Goal: Use online tool/utility: Utilize a website feature to perform a specific function

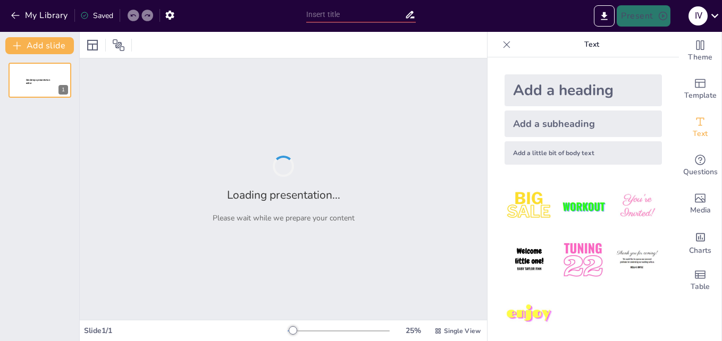
type input "Evolución de la tecnología en el campo bancario"
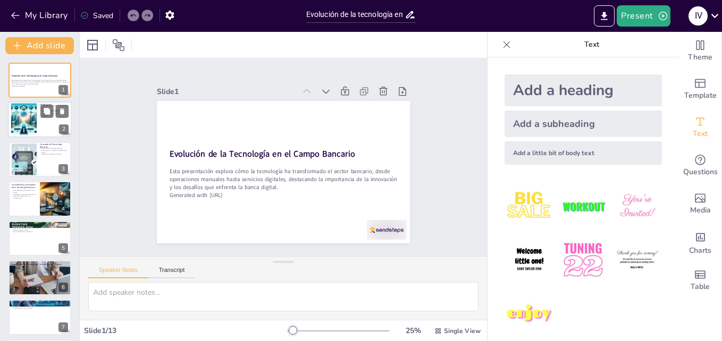
click at [47, 120] on div at bounding box center [40, 120] width 64 height 36
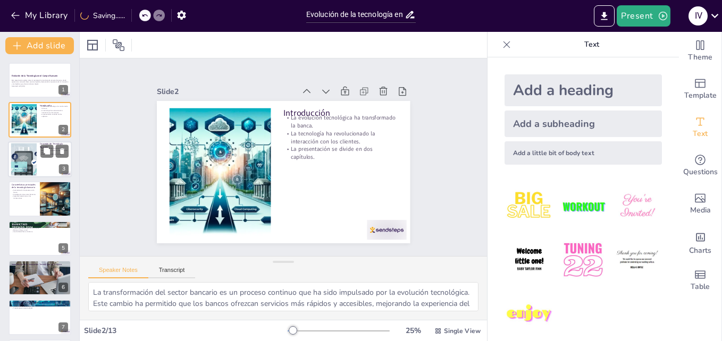
click at [40, 161] on div at bounding box center [40, 159] width 64 height 36
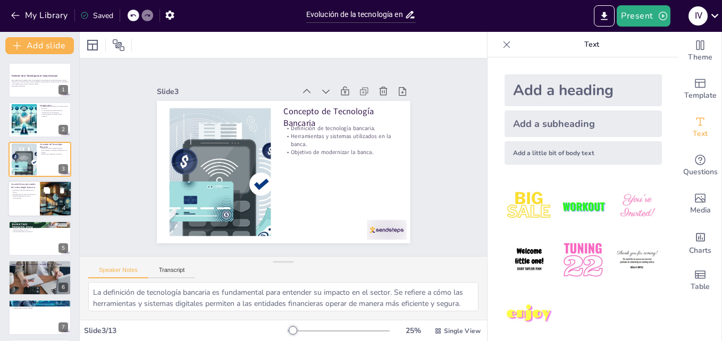
click at [34, 194] on p "Digitalización de servicios bancarios." at bounding box center [24, 195] width 26 height 2
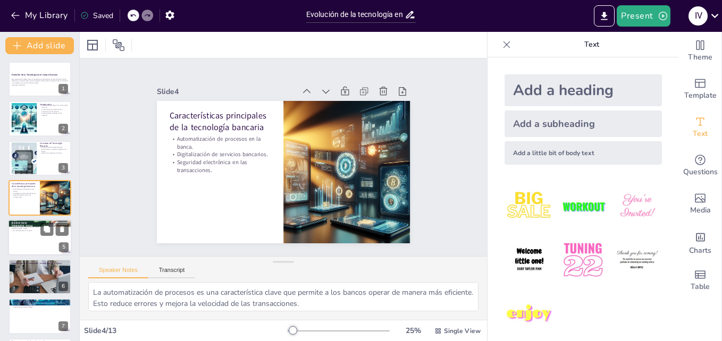
click at [38, 225] on p "Ejemplos de tecnología bancaria en uso actual" at bounding box center [39, 223] width 57 height 3
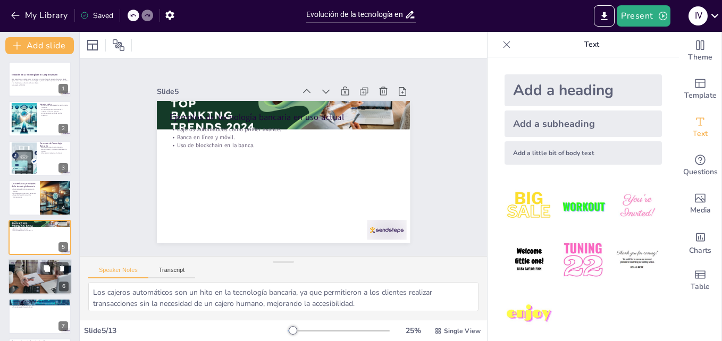
scroll to position [41, 0]
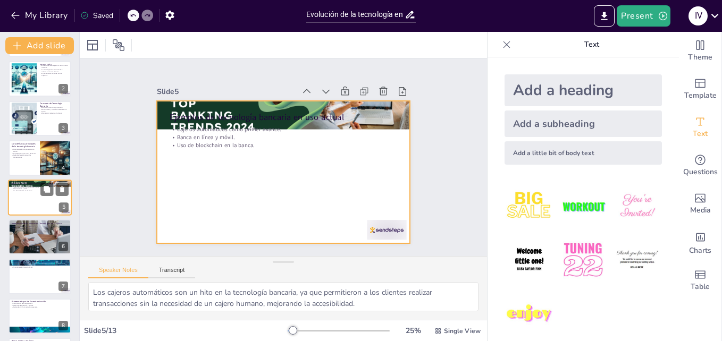
click at [37, 198] on div at bounding box center [40, 198] width 64 height 36
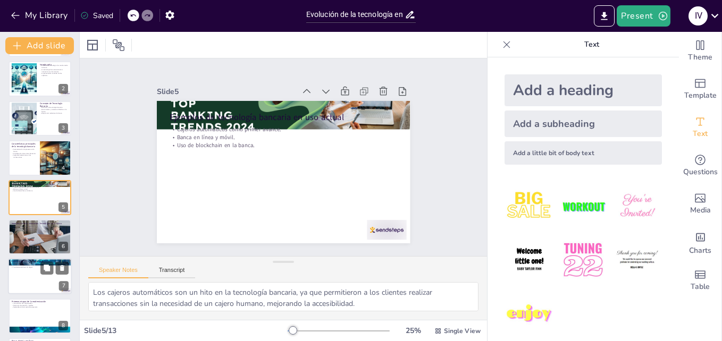
click at [27, 220] on div "Importancia de la Innovación Tecnológica en la Banca Mejora de la eficiencia op…" at bounding box center [40, 220] width 63 height 0
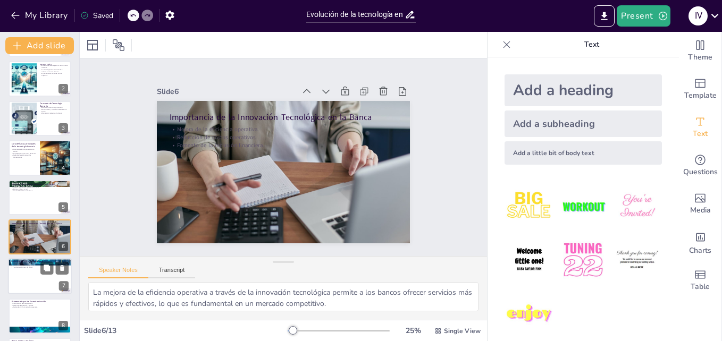
scroll to position [80, 0]
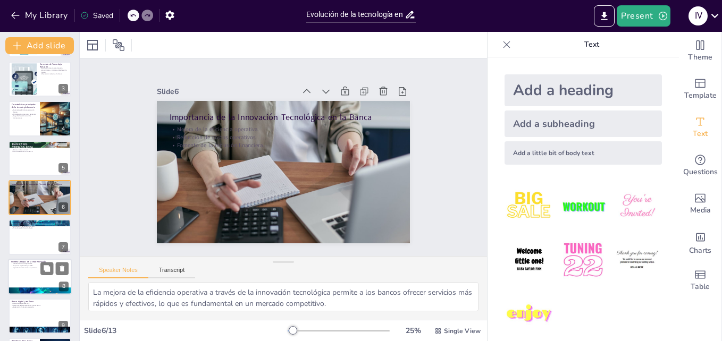
click at [34, 276] on div at bounding box center [40, 277] width 64 height 36
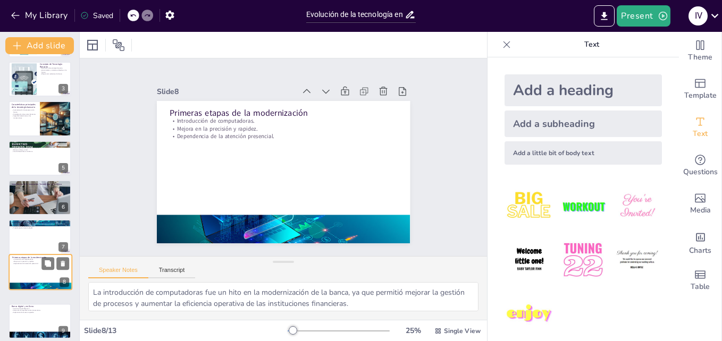
scroll to position [160, 0]
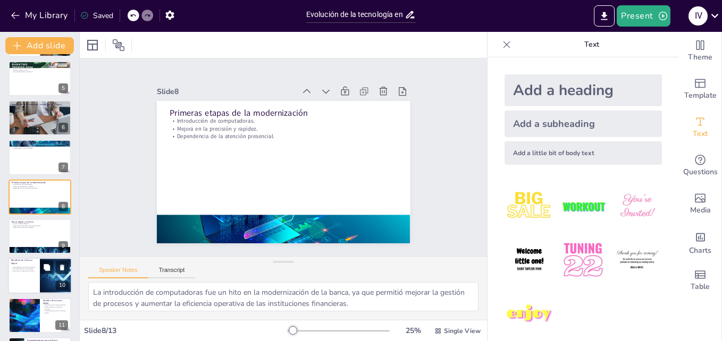
click at [25, 273] on div "Accesibilidad a servicios financieros. Comodidad en las transacciones. Eficienc…" at bounding box center [24, 269] width 26 height 9
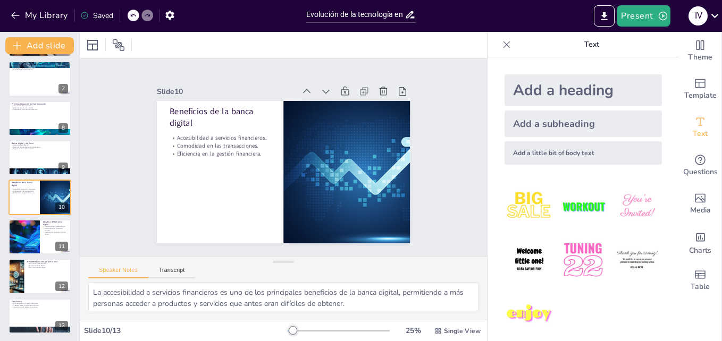
scroll to position [240, 0]
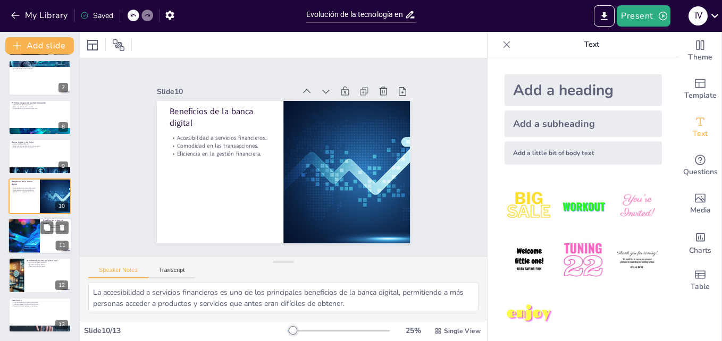
click at [16, 234] on div at bounding box center [23, 236] width 64 height 36
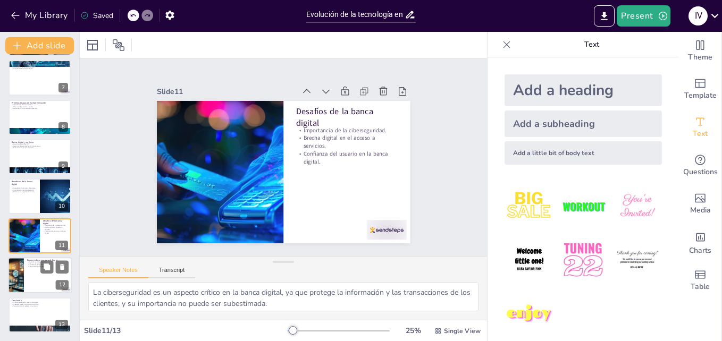
click at [37, 264] on div "Inversión en ciberseguridad. Enfoque de banca abierta. Cierre de la brecha digi…" at bounding box center [47, 265] width 41 height 6
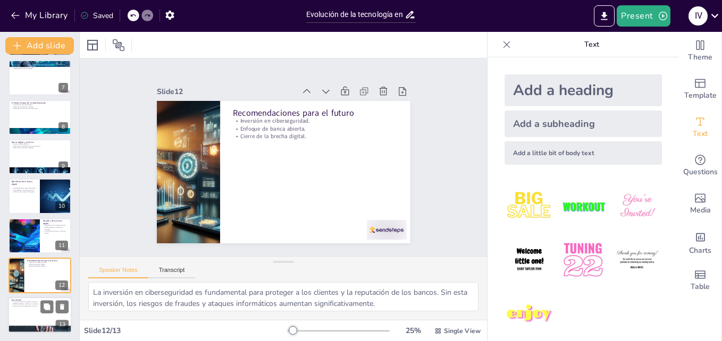
click at [38, 297] on div "Conclusión Transformación en la gestión financiera. Desafíos a enfrentar en el …" at bounding box center [40, 315] width 64 height 36
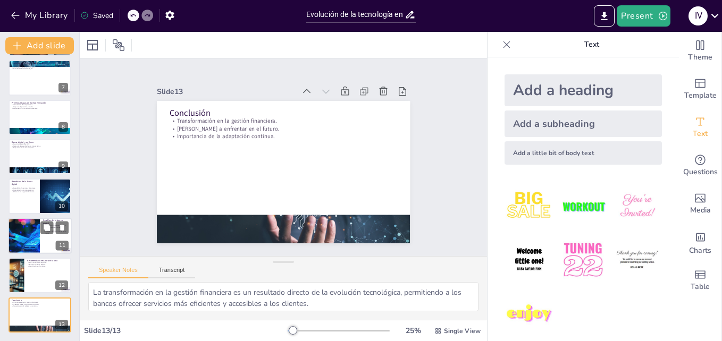
click at [37, 236] on div at bounding box center [23, 236] width 64 height 36
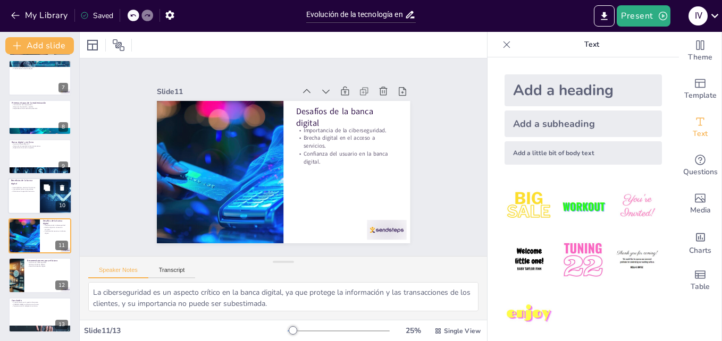
click at [20, 190] on div "Accesibilidad a servicios financieros. Comodidad en las transacciones. Eficienc…" at bounding box center [24, 190] width 26 height 6
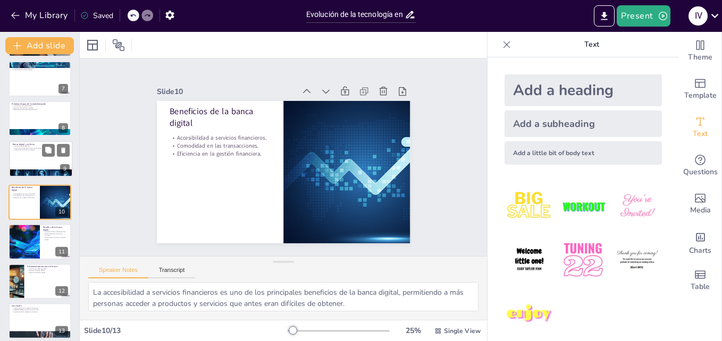
click at [39, 144] on p "Banca digital y en línea" at bounding box center [41, 144] width 56 height 3
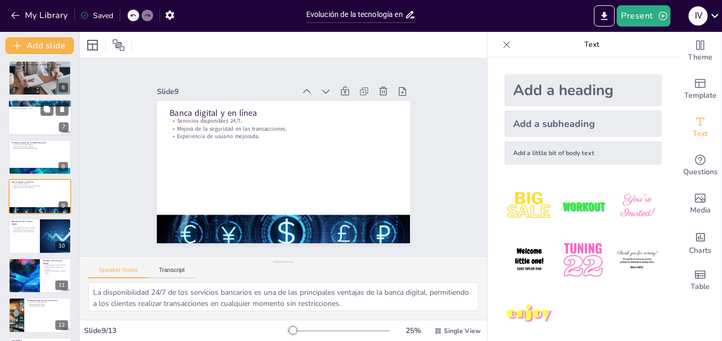
click at [34, 111] on div at bounding box center [40, 118] width 64 height 36
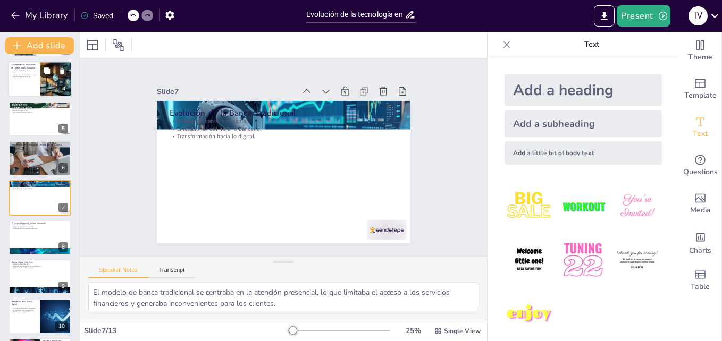
click at [45, 77] on button at bounding box center [46, 71] width 13 height 13
type textarea "La automatización de procesos es una característica clave que permite a los ban…"
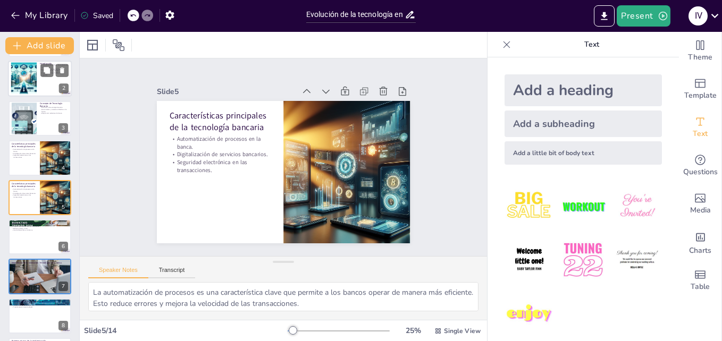
scroll to position [0, 0]
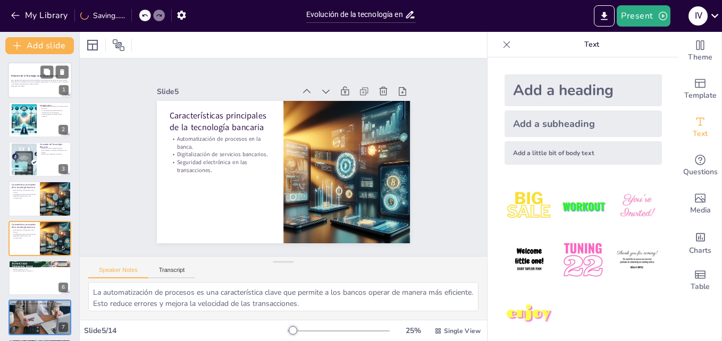
click at [44, 85] on div "Esta presentación explora cómo la tecnología ha transformado el sector bancario…" at bounding box center [39, 83] width 57 height 8
